Goal: Task Accomplishment & Management: Complete application form

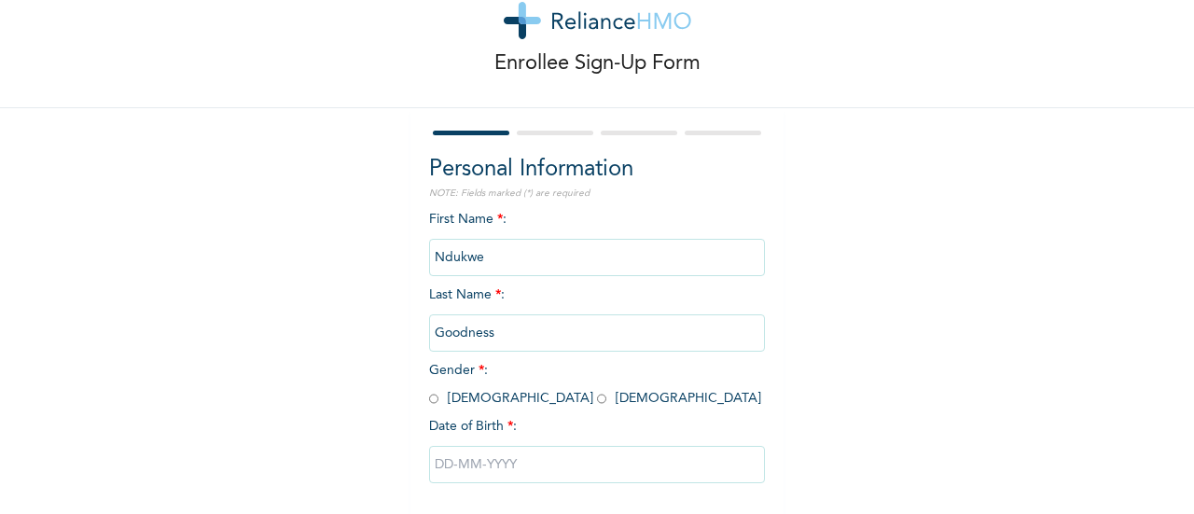
scroll to position [60, 0]
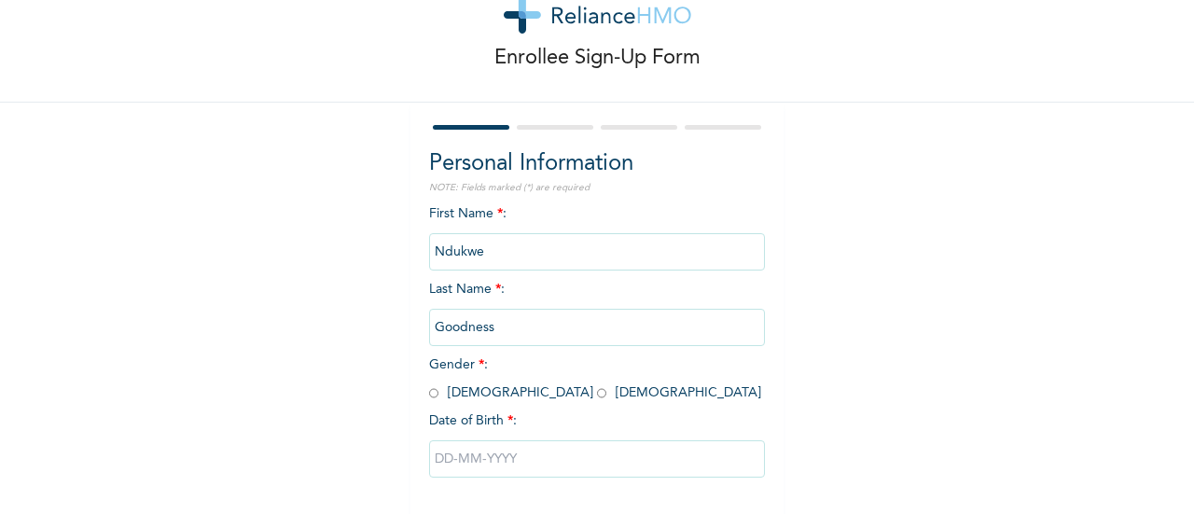
click at [597, 395] on input "radio" at bounding box center [601, 393] width 9 height 18
radio input "true"
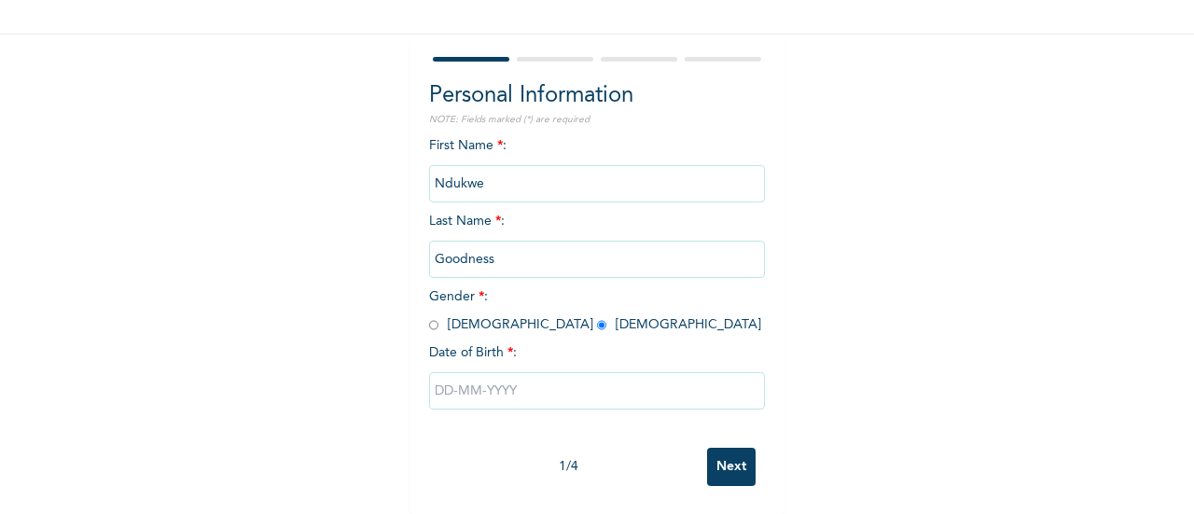
scroll to position [141, 0]
click at [438, 388] on input "text" at bounding box center [597, 390] width 336 height 37
select select "8"
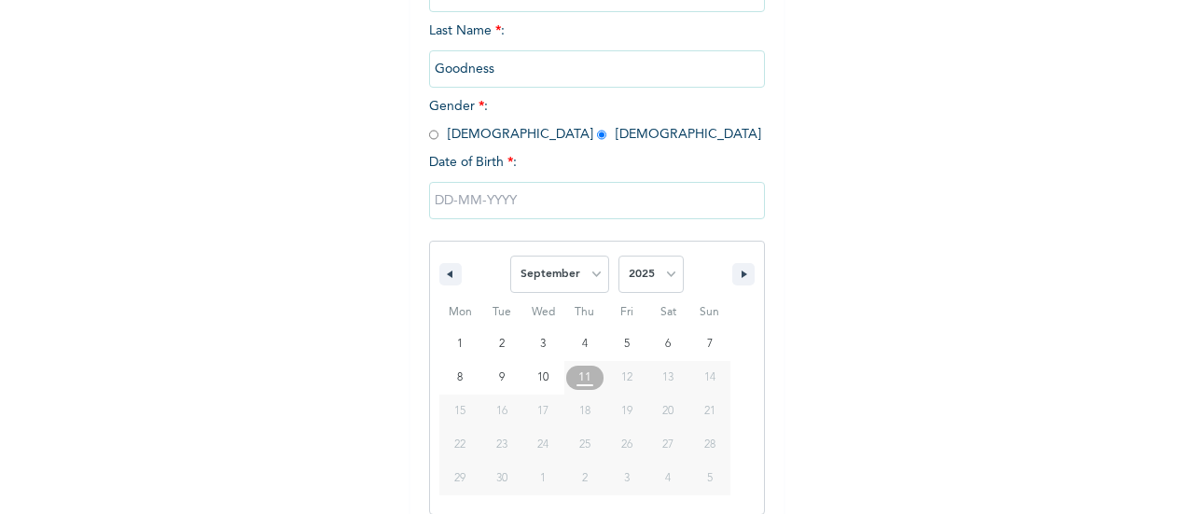
scroll to position [335, 0]
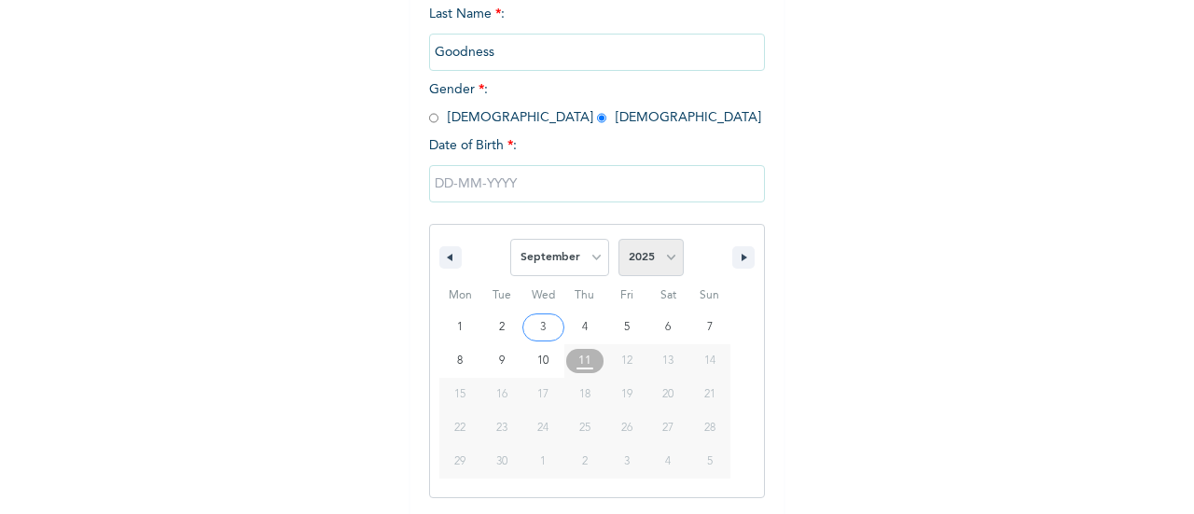
click at [658, 269] on select "2025 2024 2023 2022 2021 2020 2019 2018 2017 2016 2015 2014 2013 2012 2011 2010…" at bounding box center [650, 257] width 65 height 37
select select "1999"
click at [618, 241] on select "2025 2024 2023 2022 2021 2020 2019 2018 2017 2016 2015 2014 2013 2012 2011 2010…" at bounding box center [650, 257] width 65 height 37
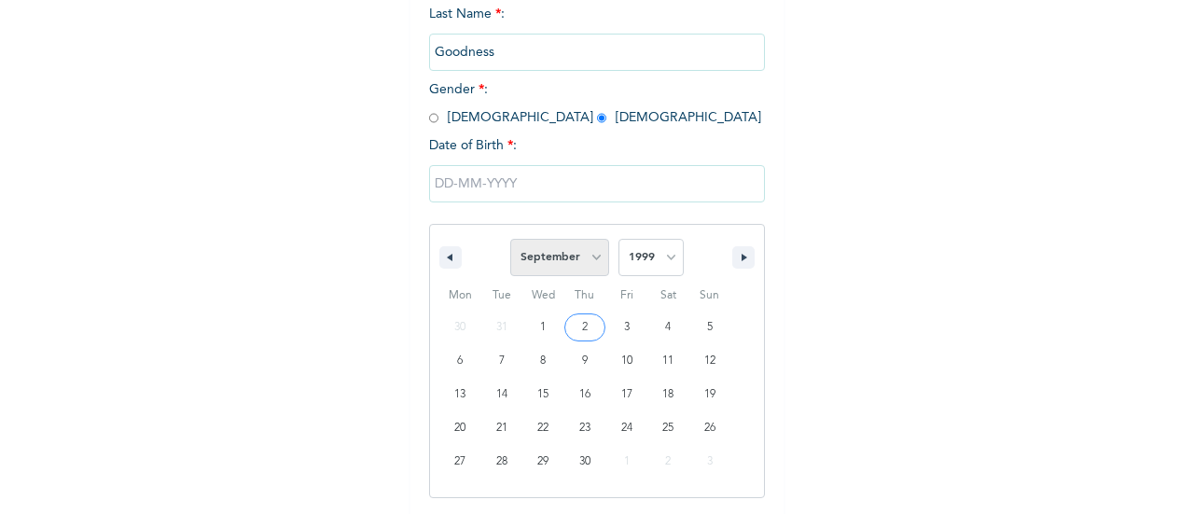
click at [584, 260] on select "January February March April May June July August September October November De…" at bounding box center [559, 257] width 99 height 37
select select "6"
click at [510, 241] on select "January February March April May June July August September October November De…" at bounding box center [559, 257] width 99 height 37
type input "[DATE]"
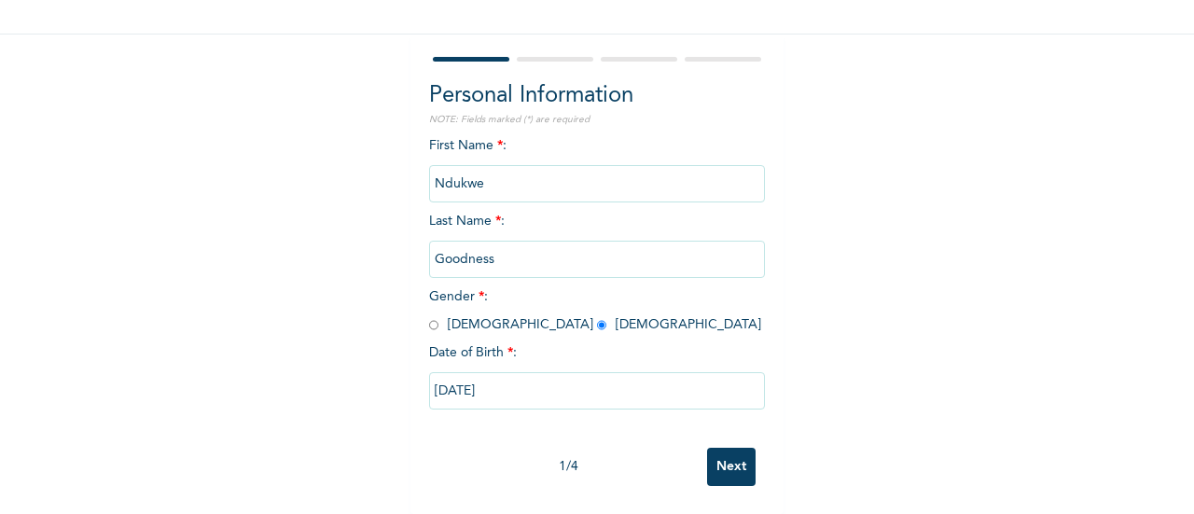
scroll to position [144, 0]
click at [715, 459] on input "Next" at bounding box center [731, 467] width 49 height 38
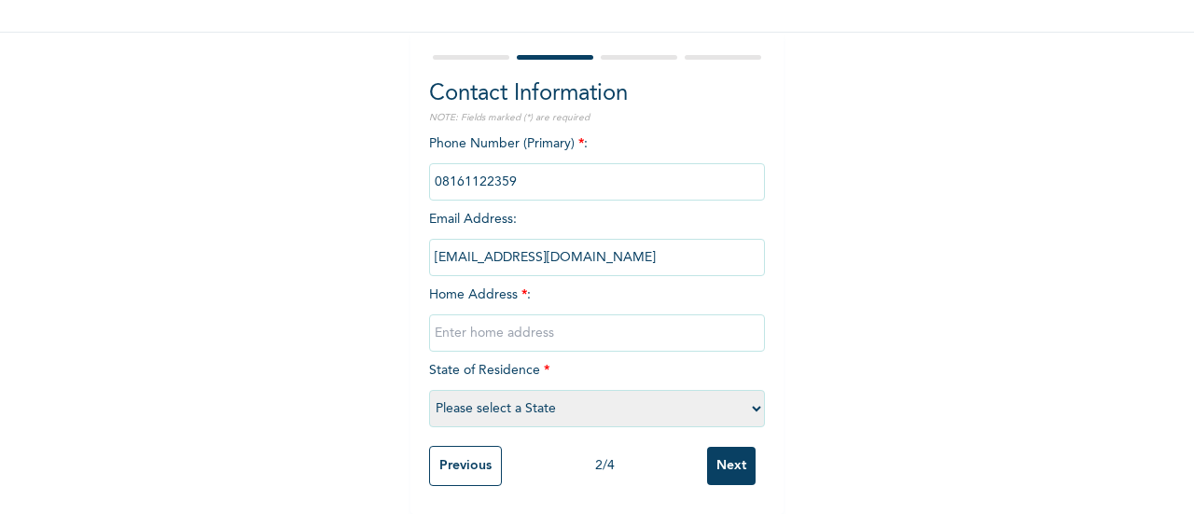
click at [492, 317] on input "text" at bounding box center [597, 332] width 336 height 37
click at [631, 324] on input "close 26 house 718 [GEOGRAPHIC_DATA] estate" at bounding box center [597, 332] width 336 height 37
click at [681, 321] on input "close 26 house 718 [GEOGRAPHIC_DATA] estate" at bounding box center [597, 332] width 336 height 37
type input "close 26 house 718 [GEOGRAPHIC_DATA] estate [GEOGRAPHIC_DATA]"
click at [609, 393] on select "Please select a State [PERSON_NAME] (FCT) [PERSON_NAME] Ibom [GEOGRAPHIC_DATA] …" at bounding box center [597, 408] width 336 height 37
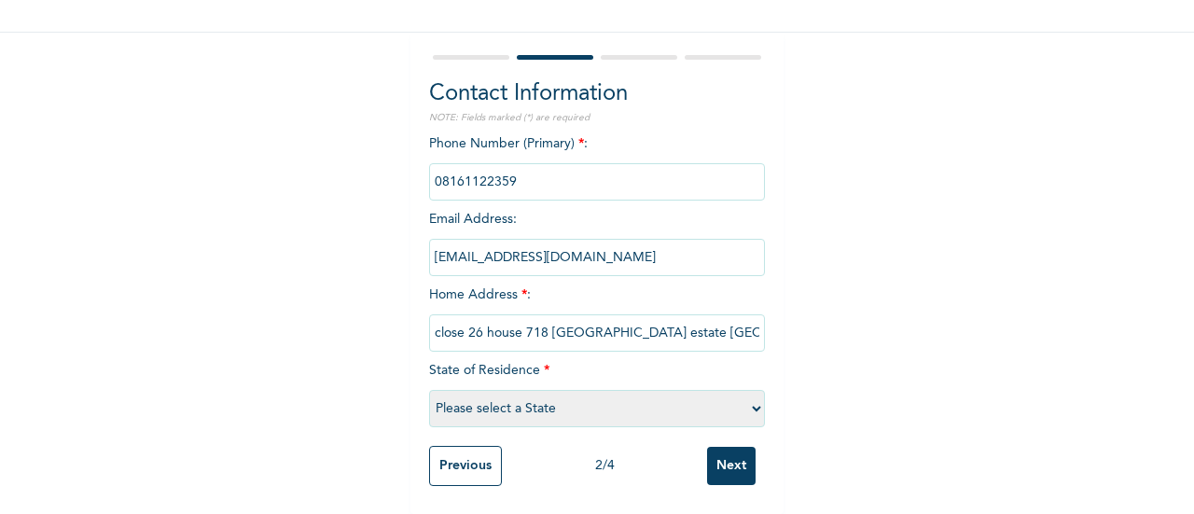
select select "25"
click at [429, 390] on select "Please select a State [PERSON_NAME] (FCT) [PERSON_NAME] Ibom [GEOGRAPHIC_DATA] …" at bounding box center [597, 408] width 336 height 37
click at [732, 454] on input "Next" at bounding box center [731, 466] width 49 height 38
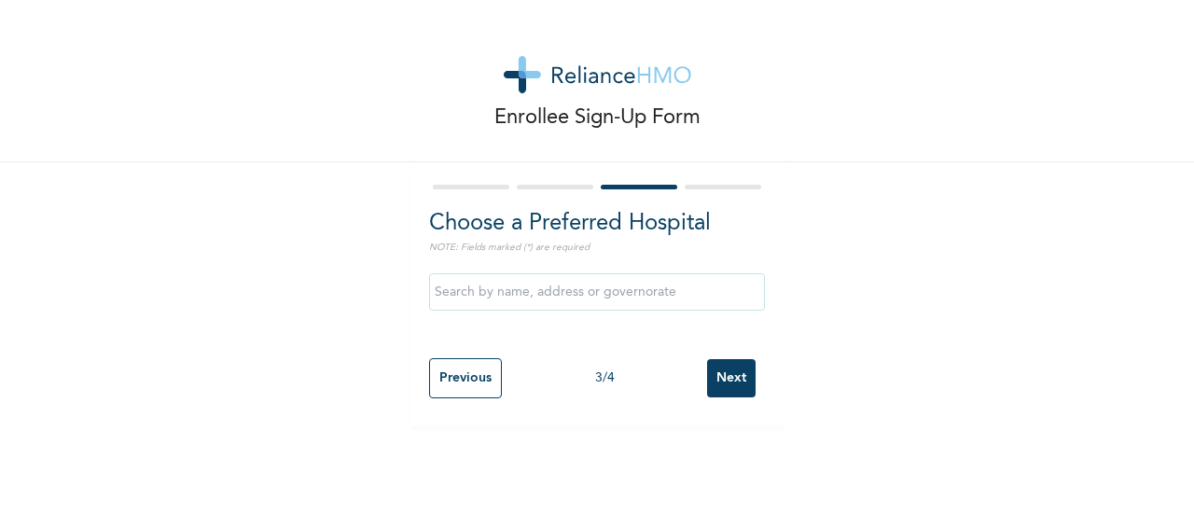
scroll to position [0, 0]
click at [569, 293] on input "text" at bounding box center [597, 291] width 336 height 37
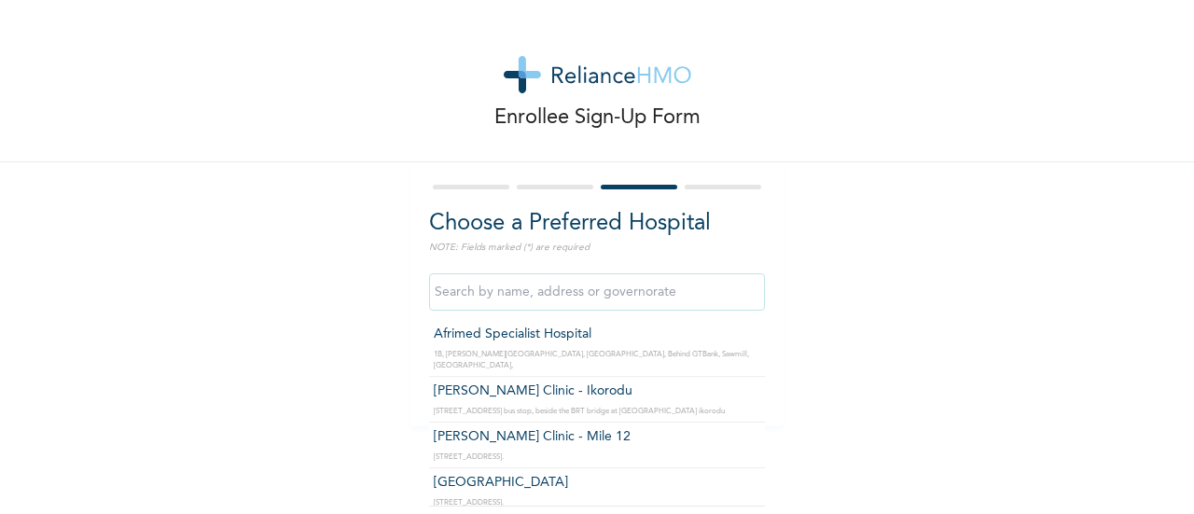
type input "Afrimed Specialist Hospital"
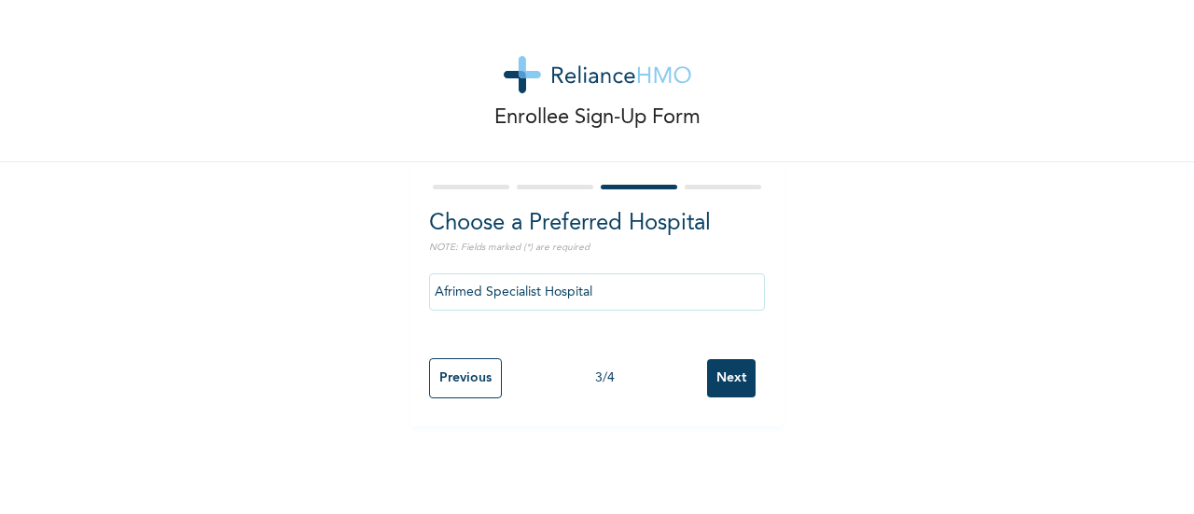
click at [552, 299] on input "Afrimed Specialist Hospital" at bounding box center [597, 291] width 336 height 37
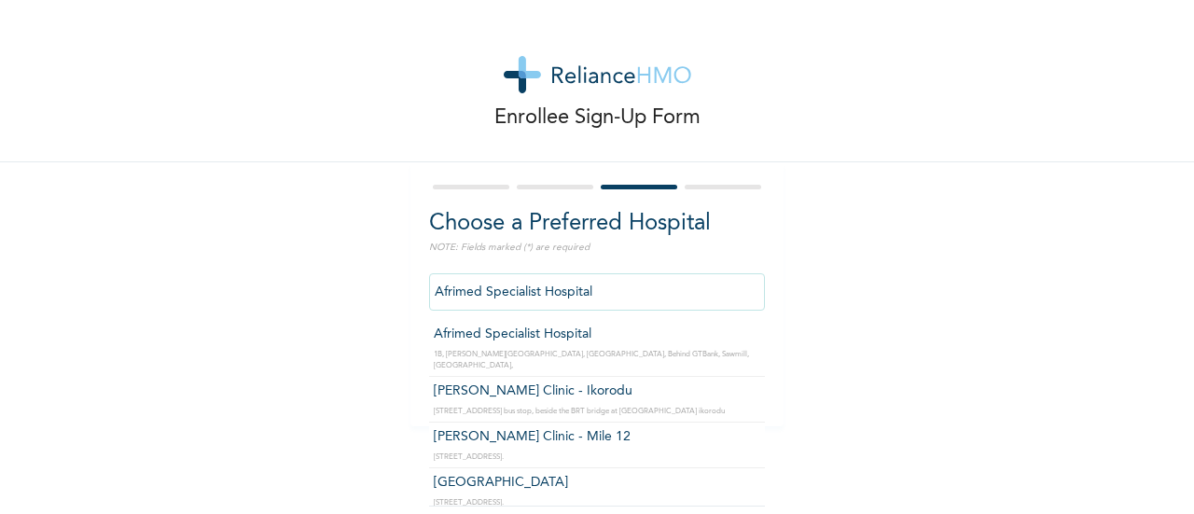
click at [612, 299] on input "Afrimed Specialist Hospital" at bounding box center [597, 291] width 336 height 37
click at [841, 409] on div "Enrollee Sign-Up Form Choose a Preferred Hospital NOTE: Fields marked (*) are r…" at bounding box center [597, 213] width 1194 height 426
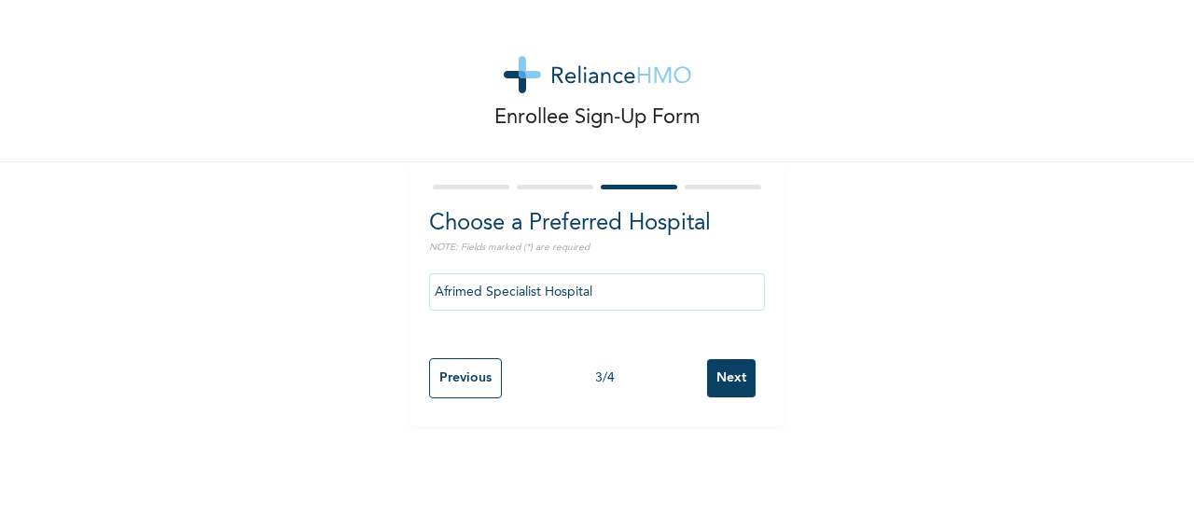
click at [719, 376] on input "Next" at bounding box center [731, 378] width 49 height 38
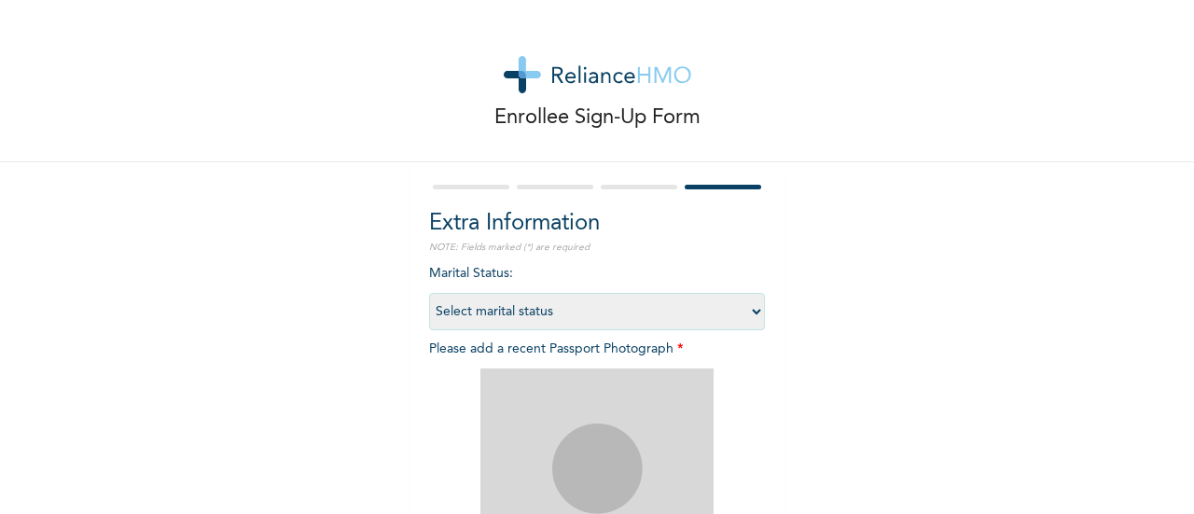
click at [541, 321] on select "Select marital status [DEMOGRAPHIC_DATA] Married [DEMOGRAPHIC_DATA] Widow/[DEMO…" at bounding box center [597, 311] width 336 height 37
select select "1"
click at [429, 293] on select "Select marital status [DEMOGRAPHIC_DATA] Married [DEMOGRAPHIC_DATA] Widow/[DEMO…" at bounding box center [597, 311] width 336 height 37
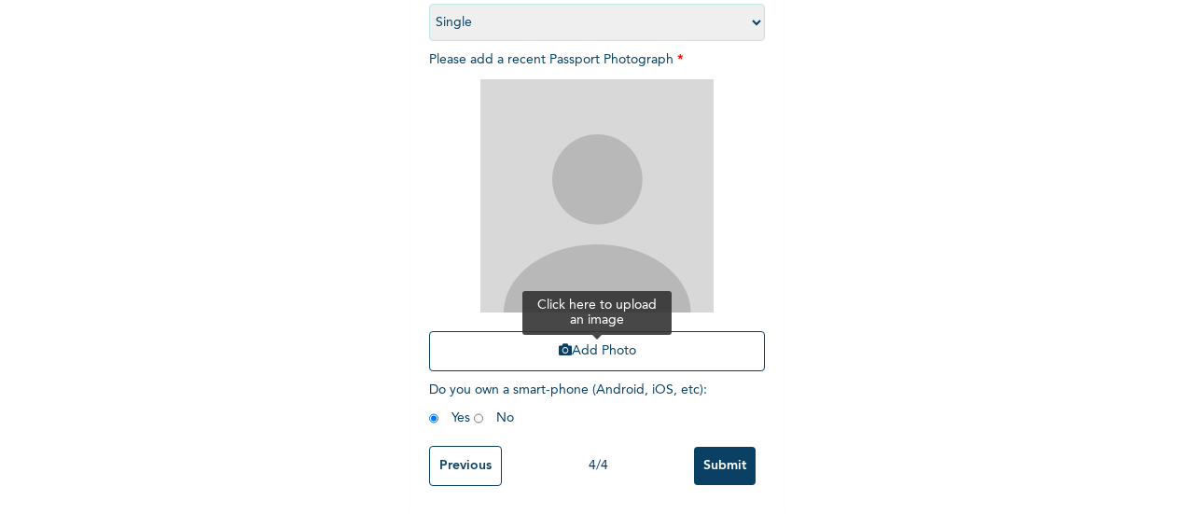
scroll to position [301, 0]
click at [606, 337] on button "Add Photo" at bounding box center [597, 351] width 336 height 40
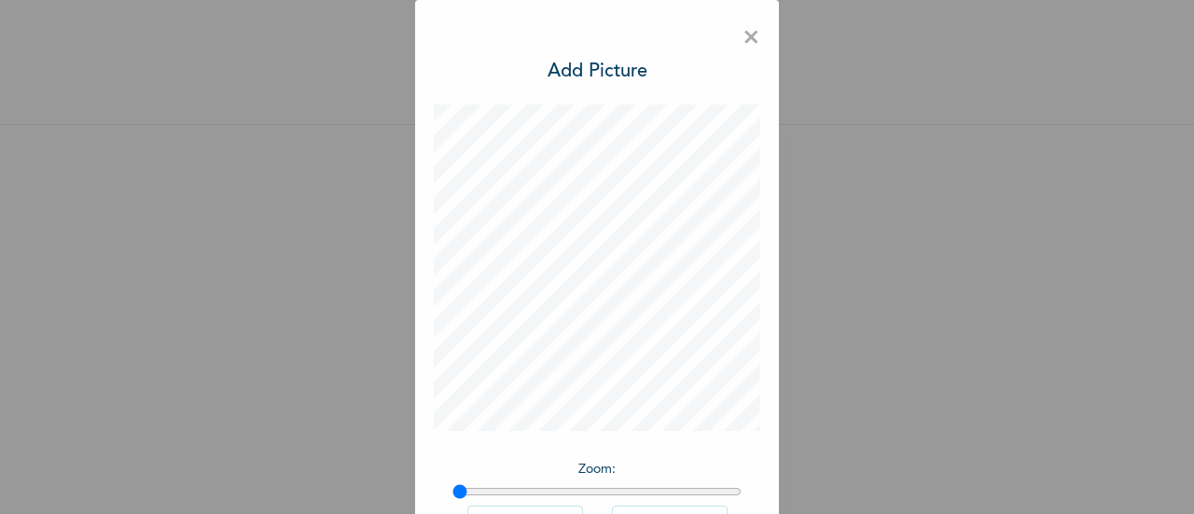
scroll to position [136, 0]
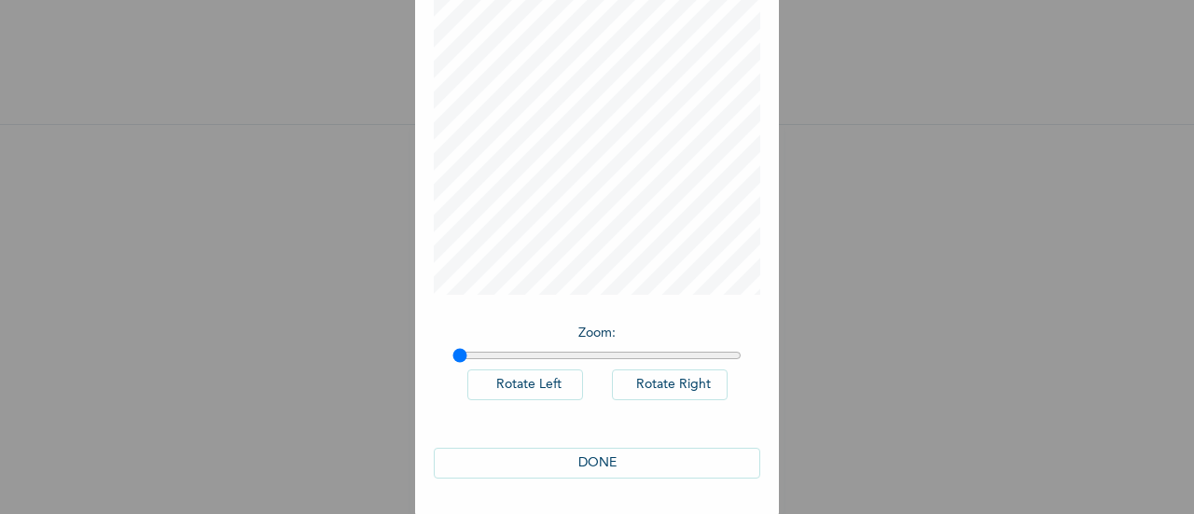
click at [657, 452] on button "DONE" at bounding box center [597, 463] width 326 height 31
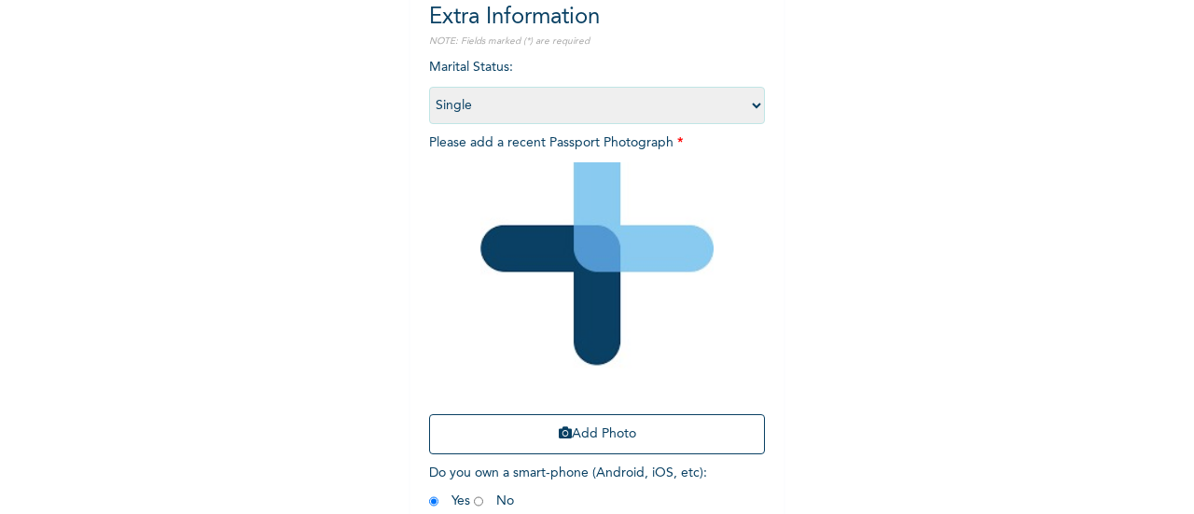
scroll to position [304, 0]
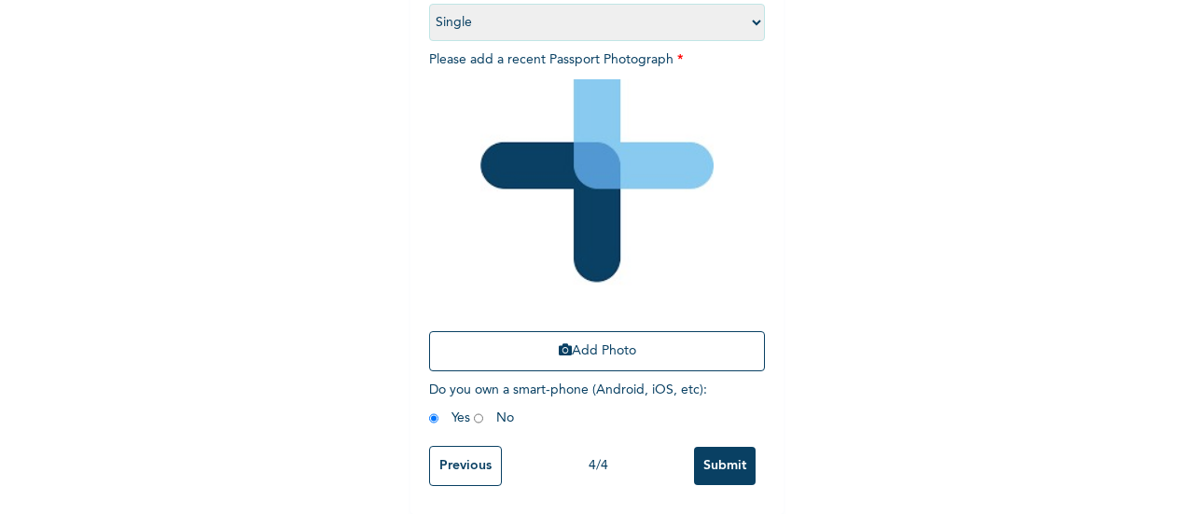
click at [739, 451] on input "Submit" at bounding box center [725, 466] width 62 height 38
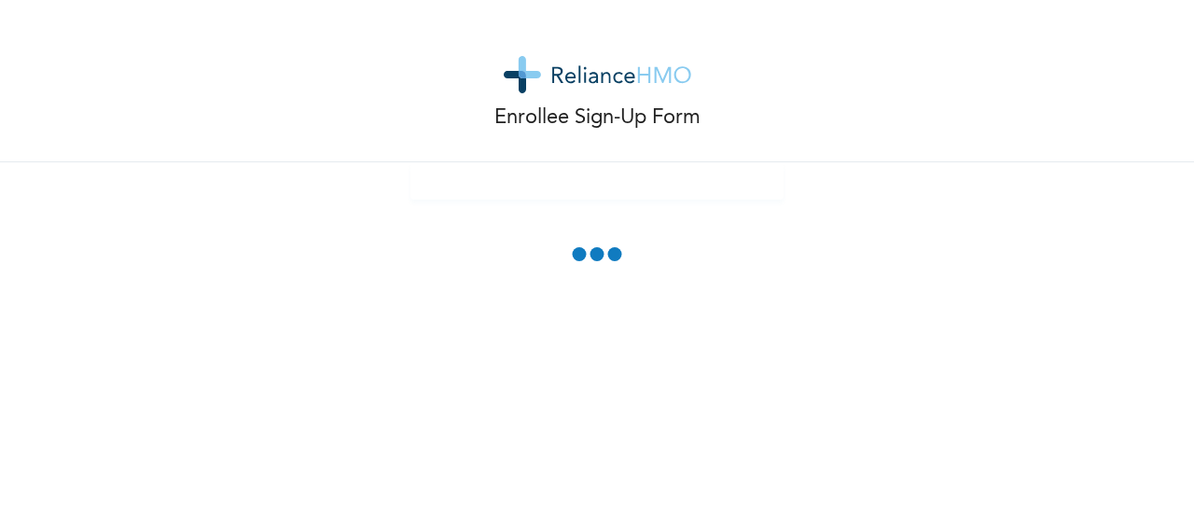
scroll to position [0, 0]
